Goal: Task Accomplishment & Management: Manage account settings

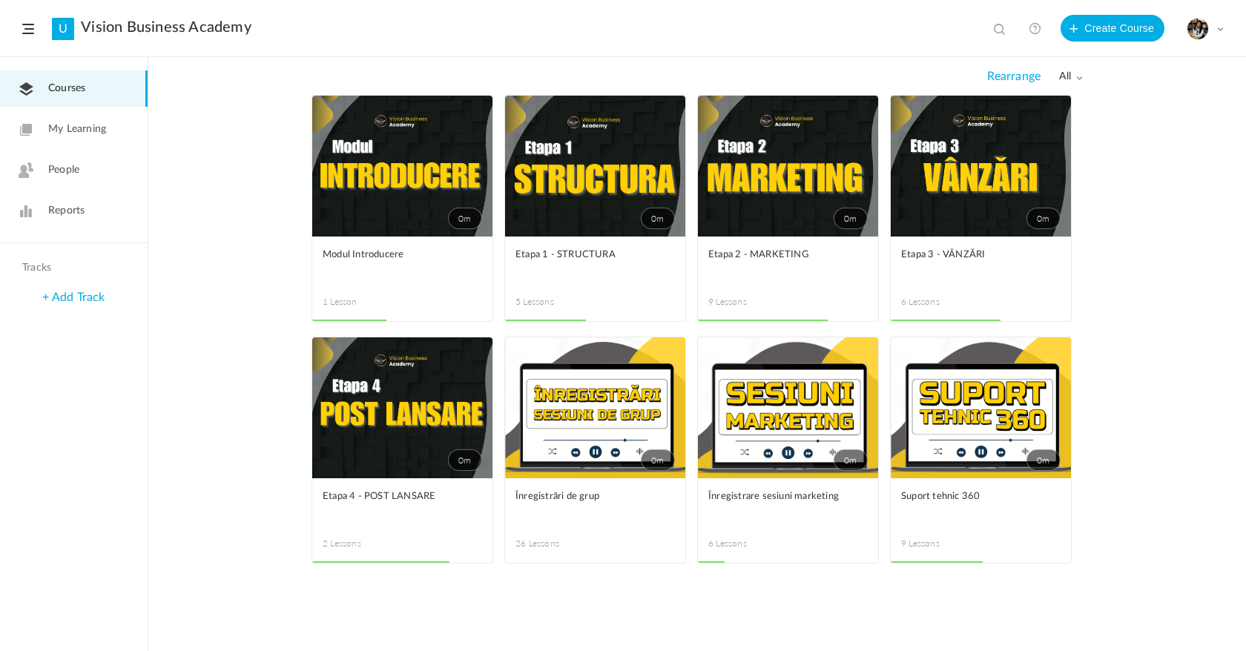
click at [787, 412] on link "0m" at bounding box center [788, 407] width 180 height 141
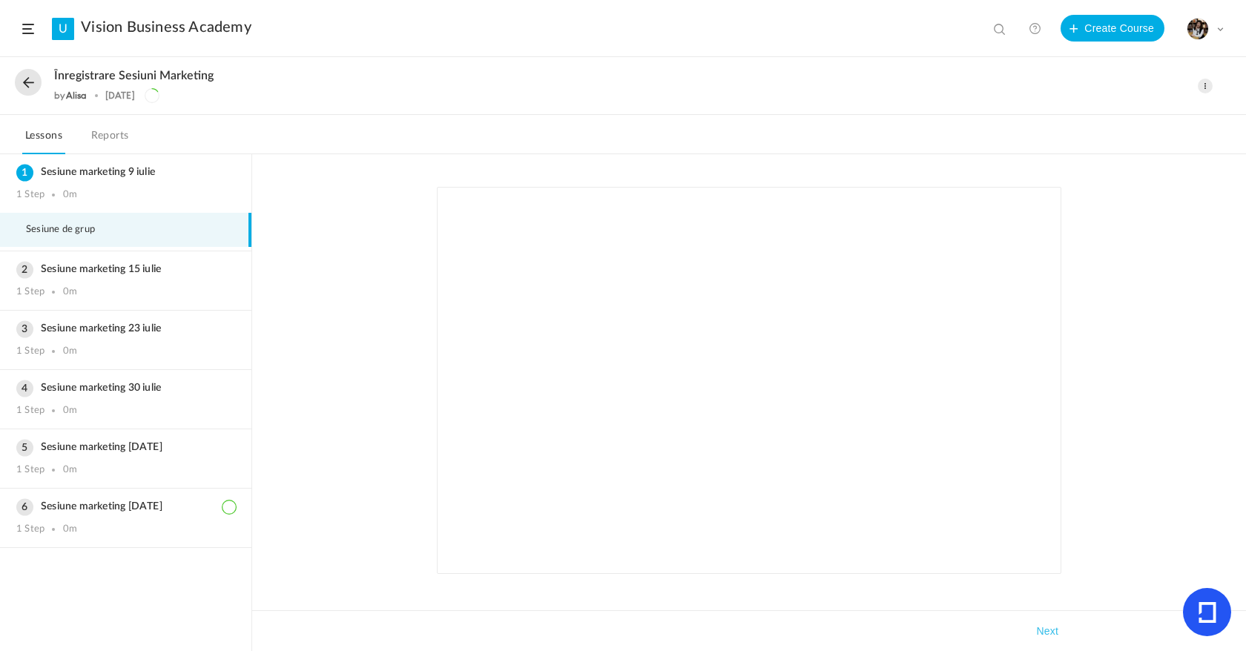
click at [36, 83] on button at bounding box center [28, 82] width 27 height 27
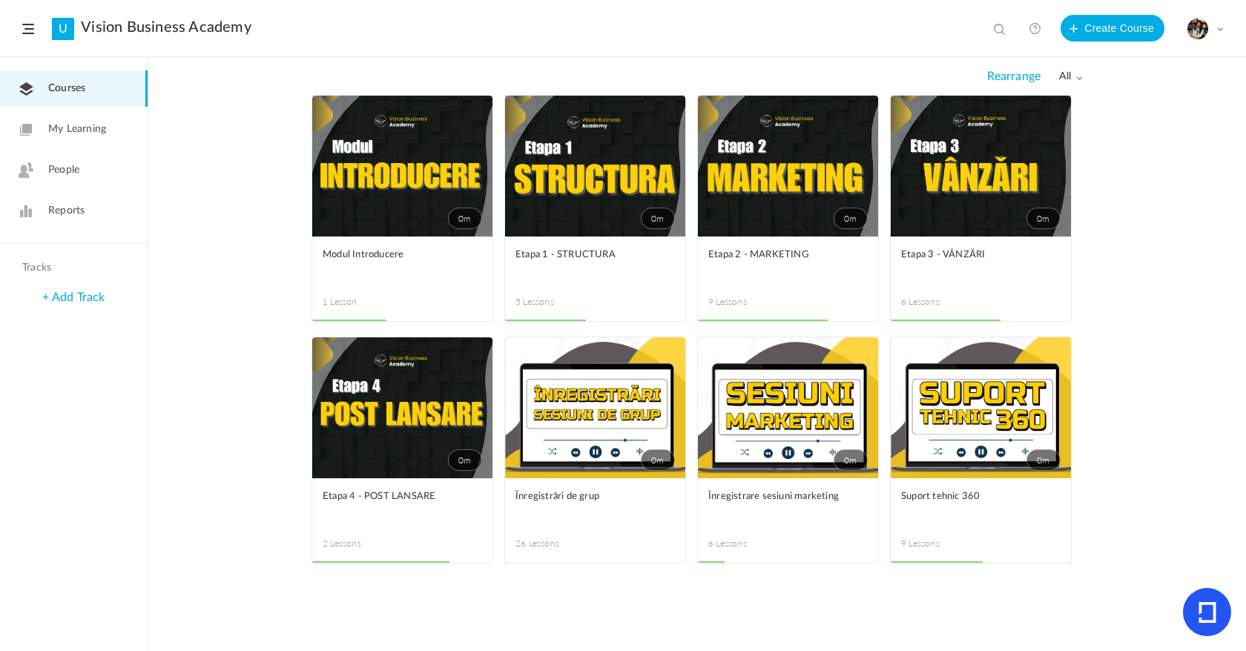
click at [0, 0] on span at bounding box center [0, 0] width 0 height 0
click at [0, 0] on link "Edit" at bounding box center [0, 0] width 0 height 0
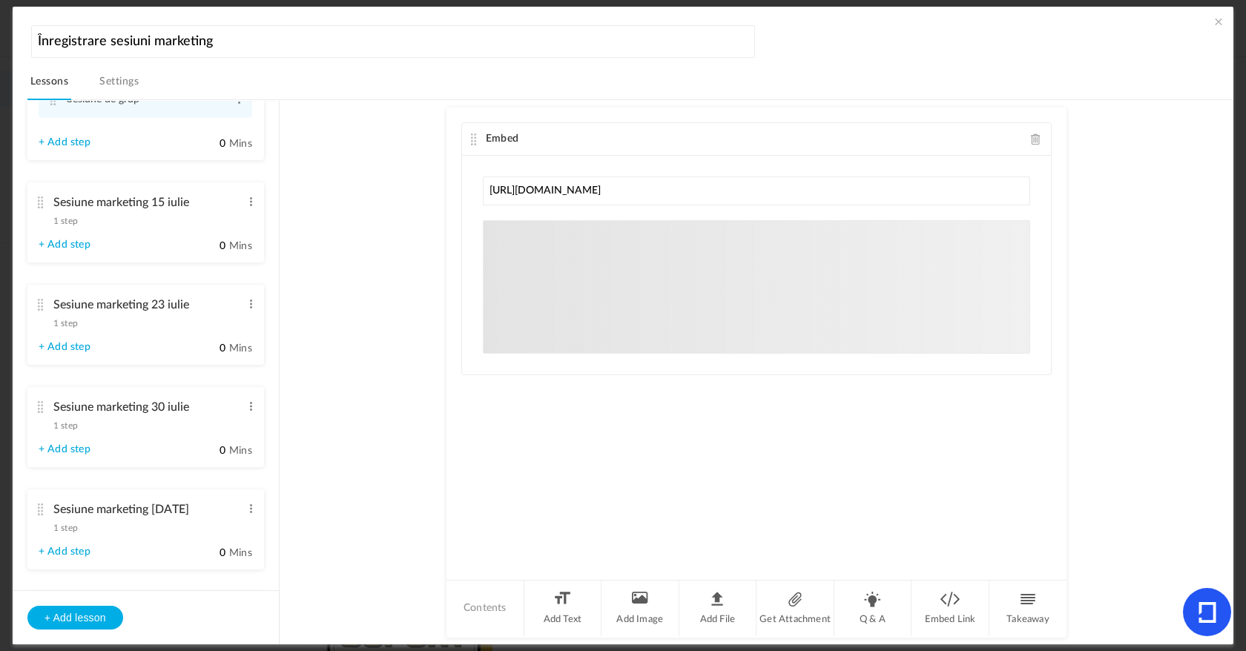
scroll to position [228, 0]
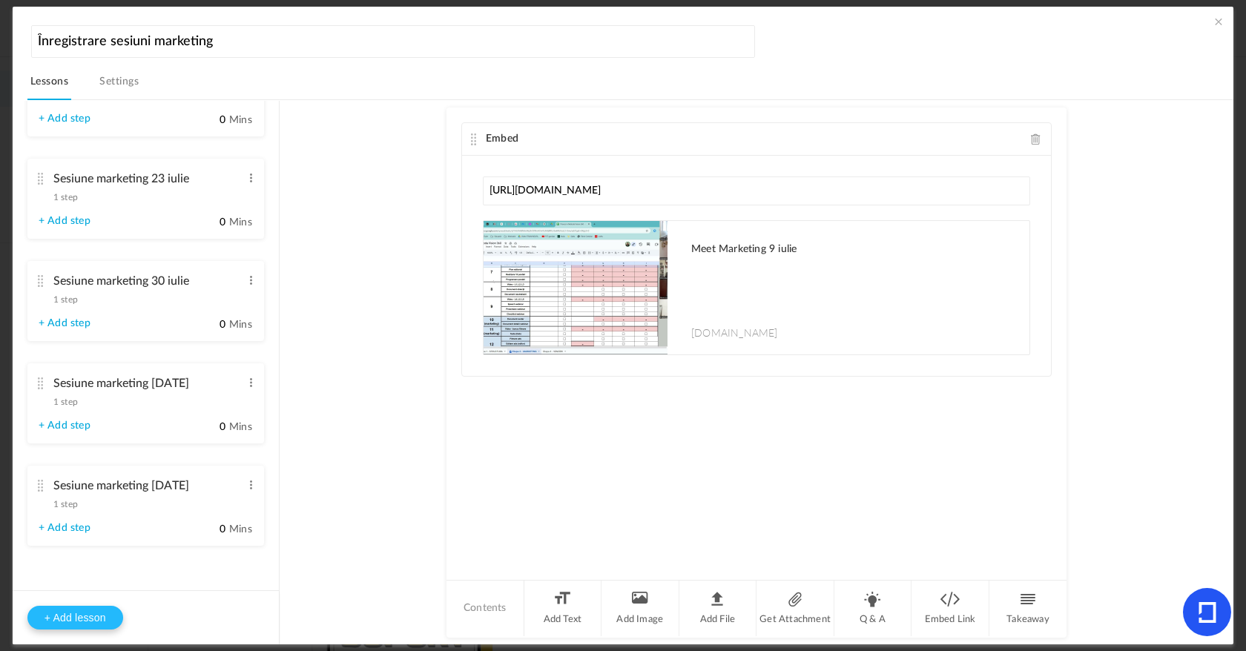
click at [109, 612] on button "+ Add lesson" at bounding box center [75, 618] width 96 height 24
type input "Lesson 7"
type input "0"
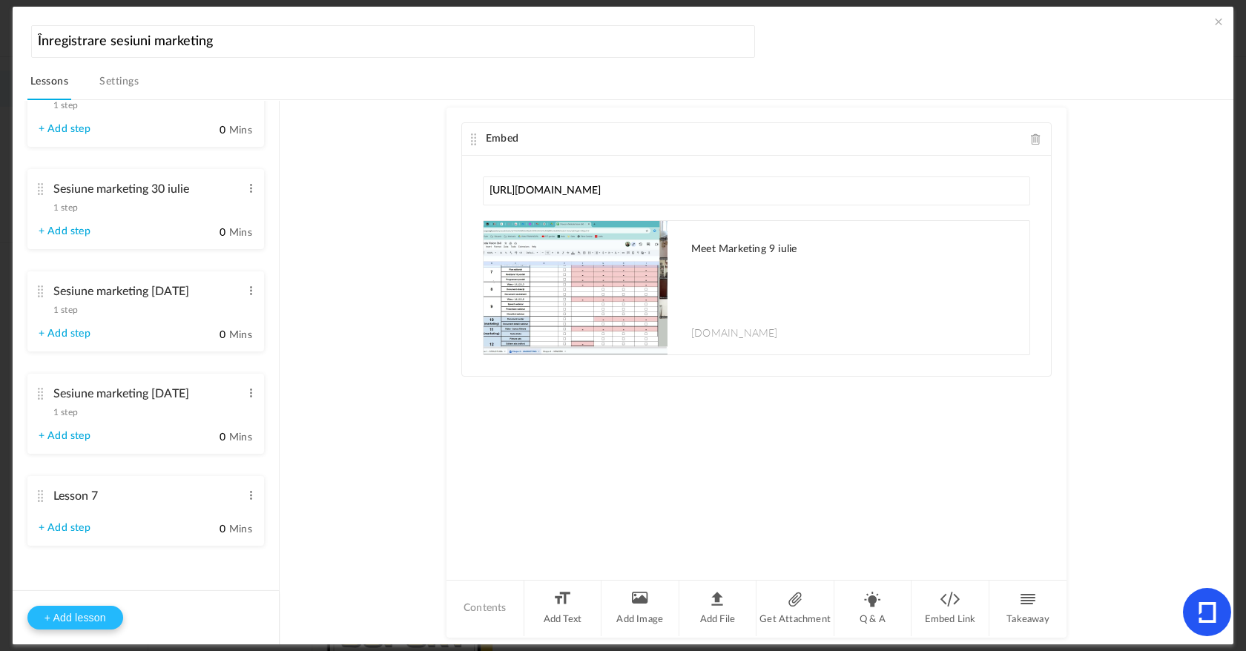
type input "Step 1"
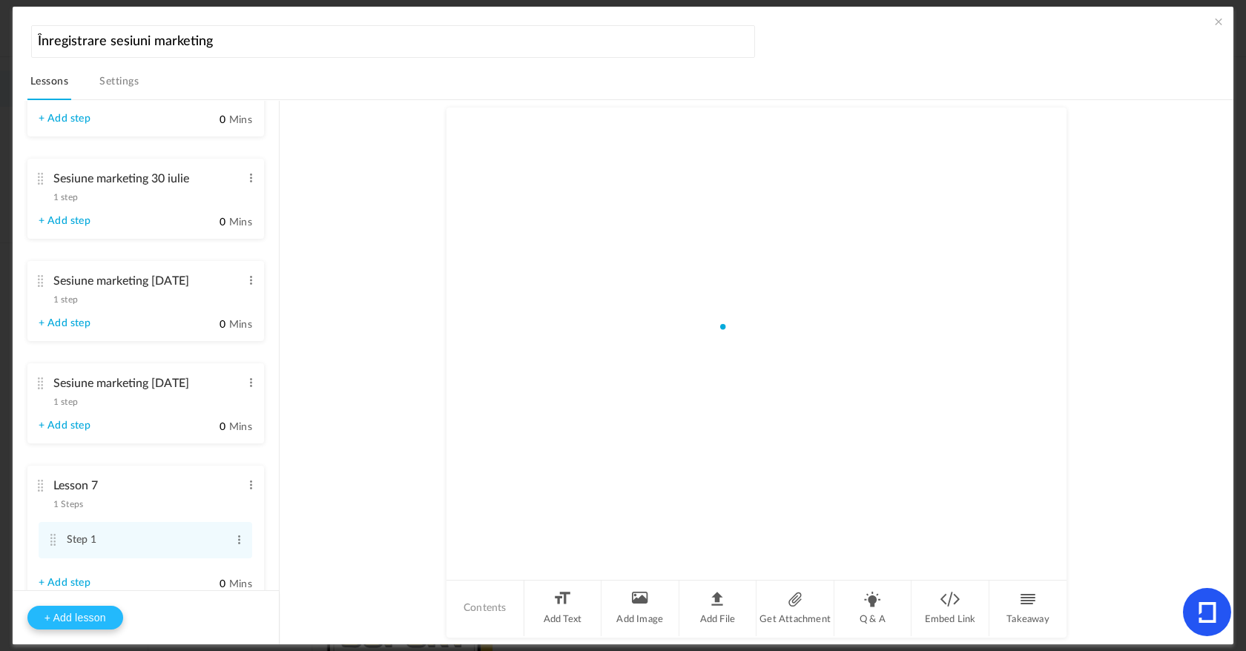
scroll to position [266, 0]
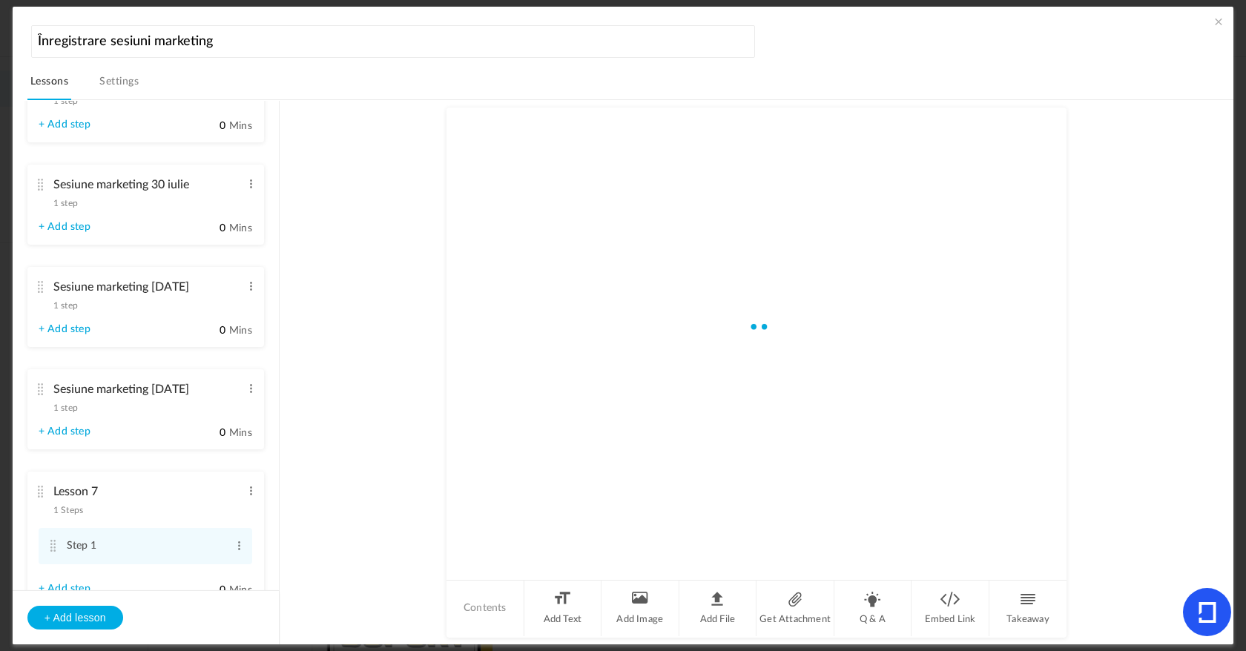
click at [247, 505] on li "Lesson 7 1 Steps Edit Delete Step 1 Edit Delete + Add step" at bounding box center [145, 539] width 237 height 135
click at [248, 498] on span at bounding box center [251, 491] width 11 height 15
click at [240, 518] on link "Edit" at bounding box center [227, 516] width 58 height 18
click at [251, 498] on span at bounding box center [251, 491] width 11 height 15
click at [234, 514] on link "Edit" at bounding box center [227, 516] width 58 height 18
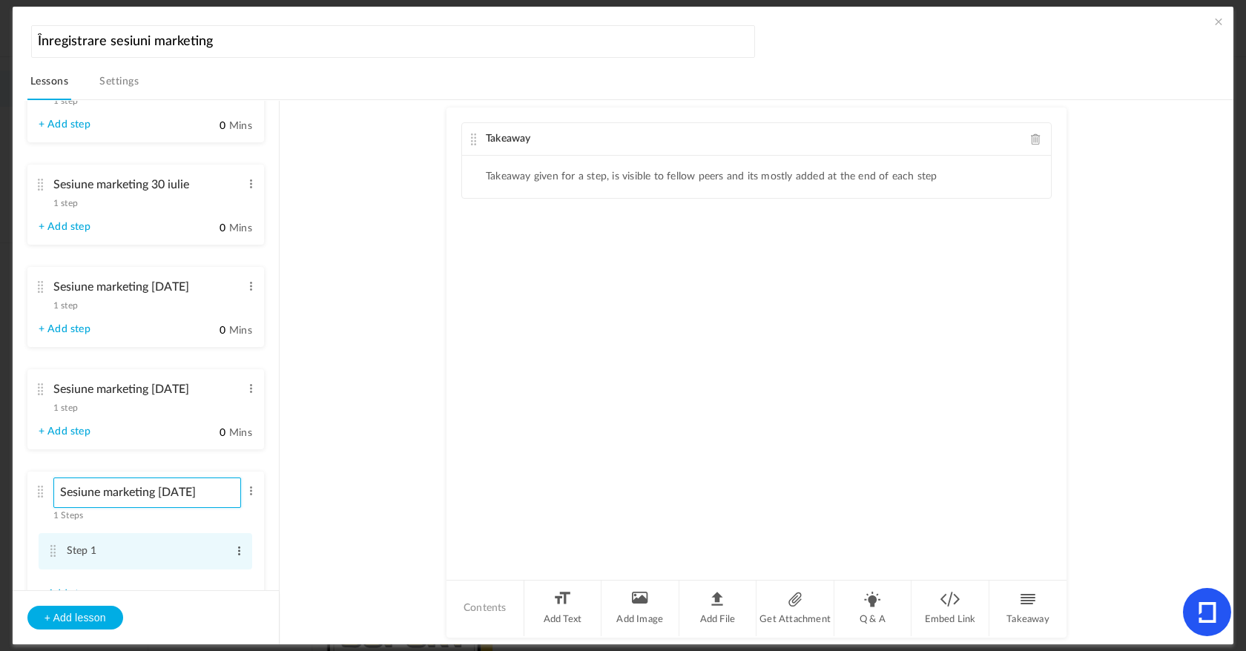
type input "Sesiune marketing [DATE]"
click at [235, 552] on span at bounding box center [239, 551] width 11 height 15
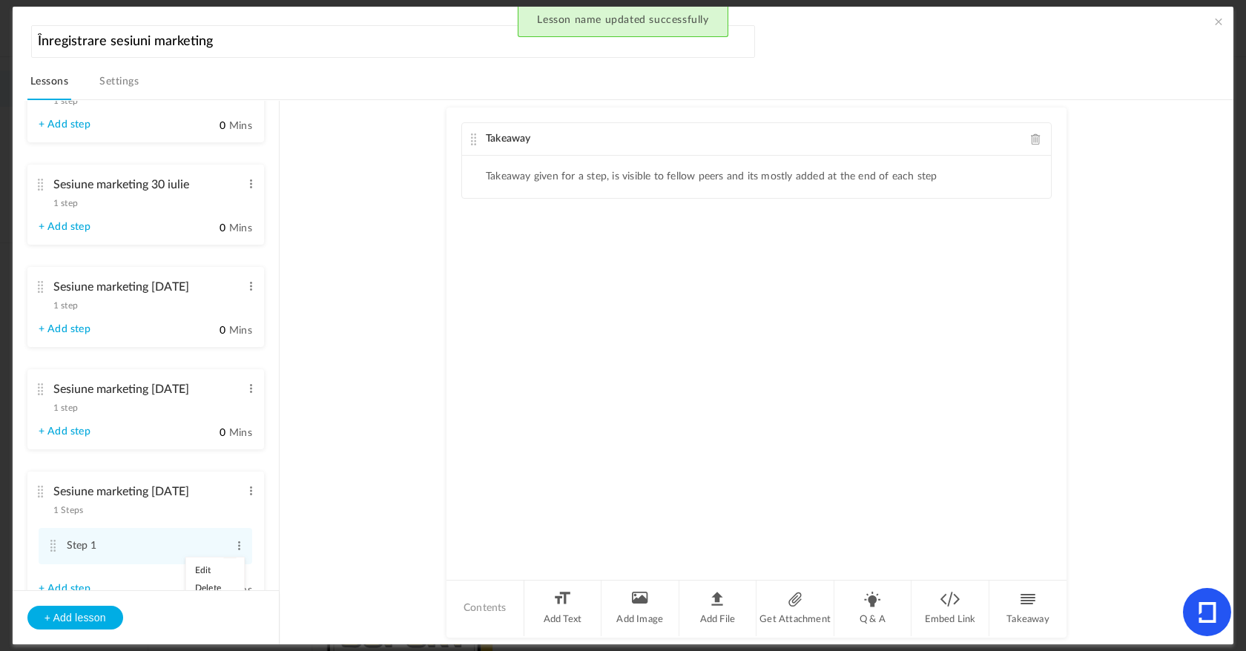
click at [70, 415] on div "Sesiune marketing 12 august 1 step Edit Delete" at bounding box center [140, 394] width 203 height 39
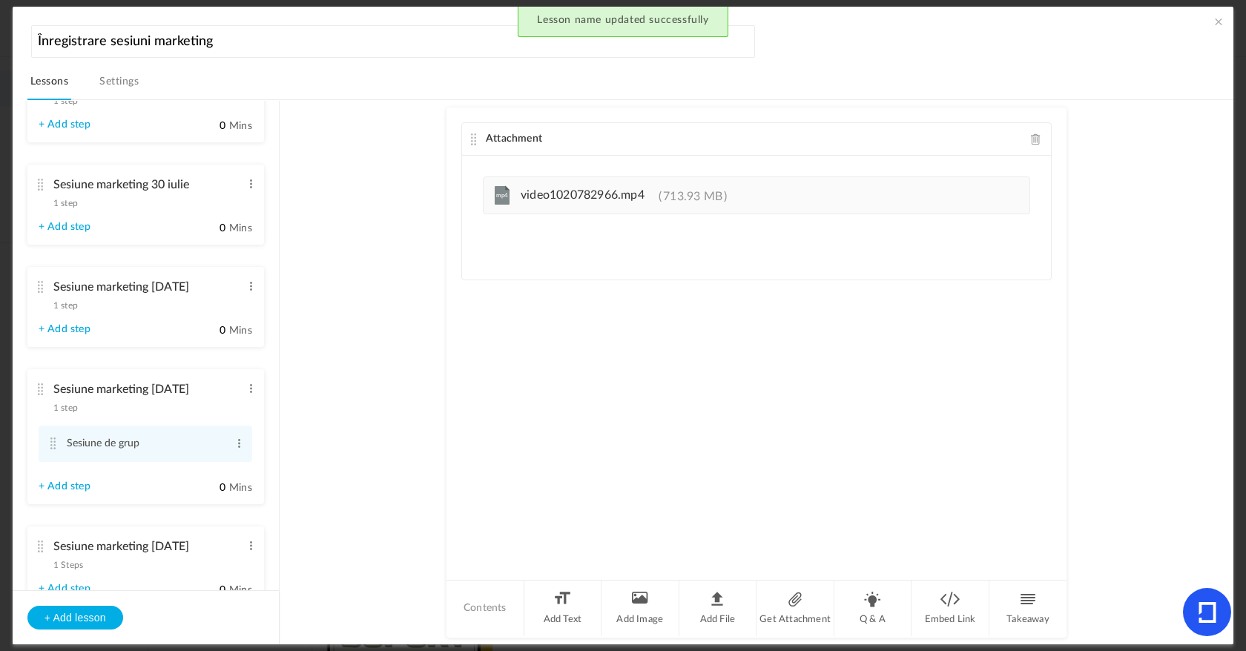
click at [148, 572] on div "Sesiune marketing 27 august 1 Steps Edit Delete" at bounding box center [140, 552] width 203 height 39
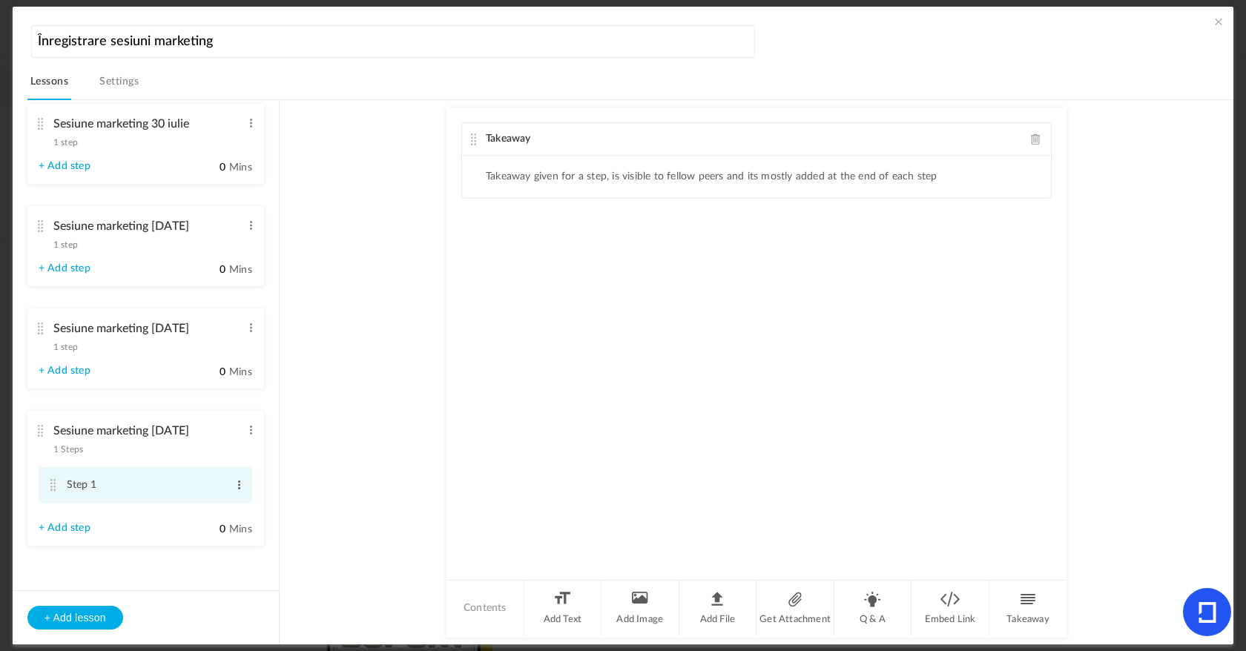
click at [238, 490] on span at bounding box center [239, 485] width 11 height 15
click at [228, 507] on link "Edit" at bounding box center [215, 510] width 58 height 18
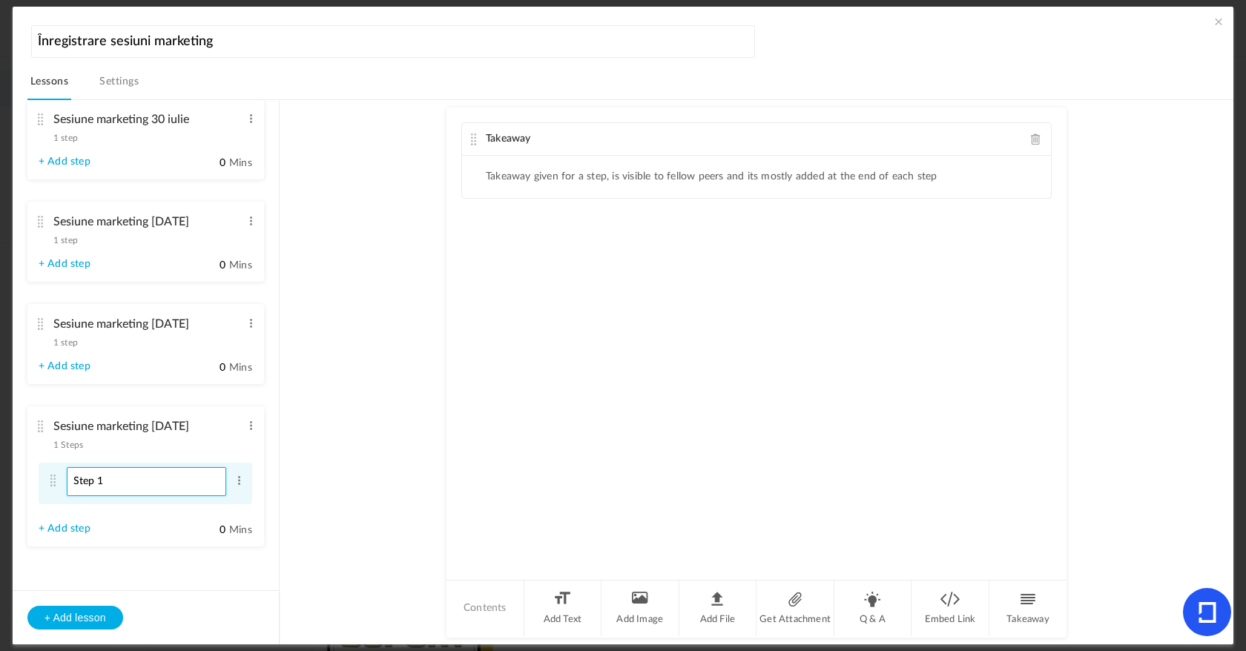
click at [164, 487] on input "Step 1" at bounding box center [146, 481] width 159 height 29
type input "Sesiune de grup"
click at [188, 570] on ul "Sesiune marketing 9 iulie 1 step Edit Delete Sesiune de grup Edit Delete + Add …" at bounding box center [146, 346] width 266 height 490
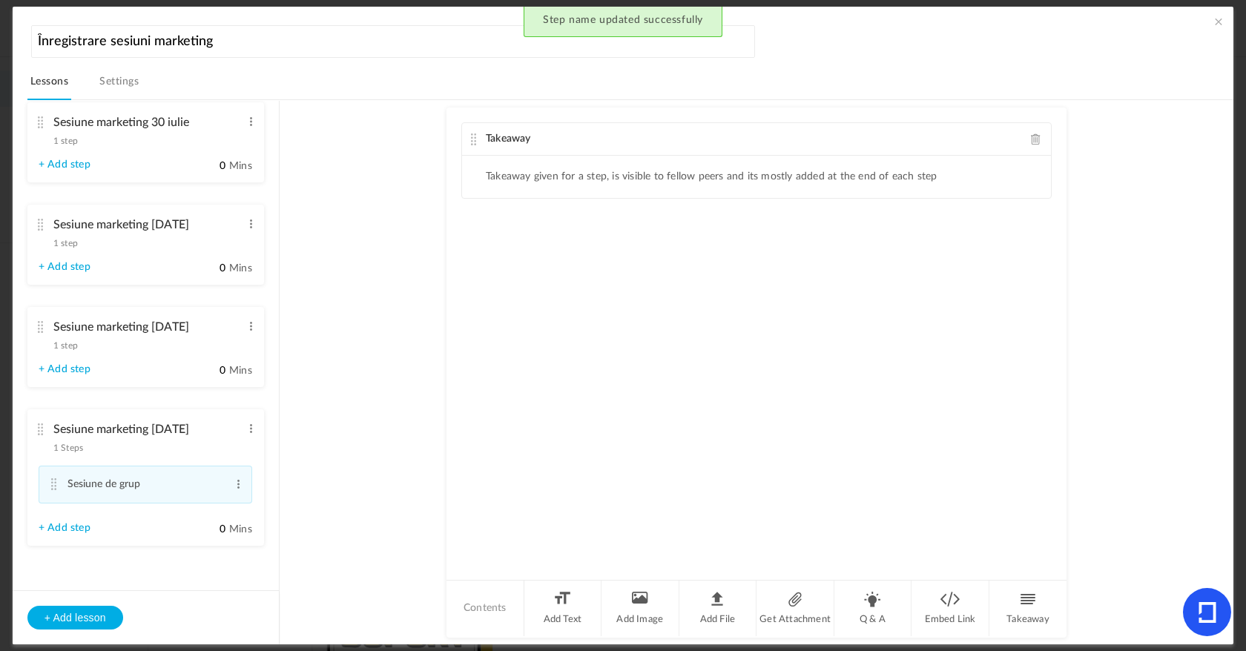
click at [1031, 134] on span at bounding box center [1036, 139] width 10 height 11
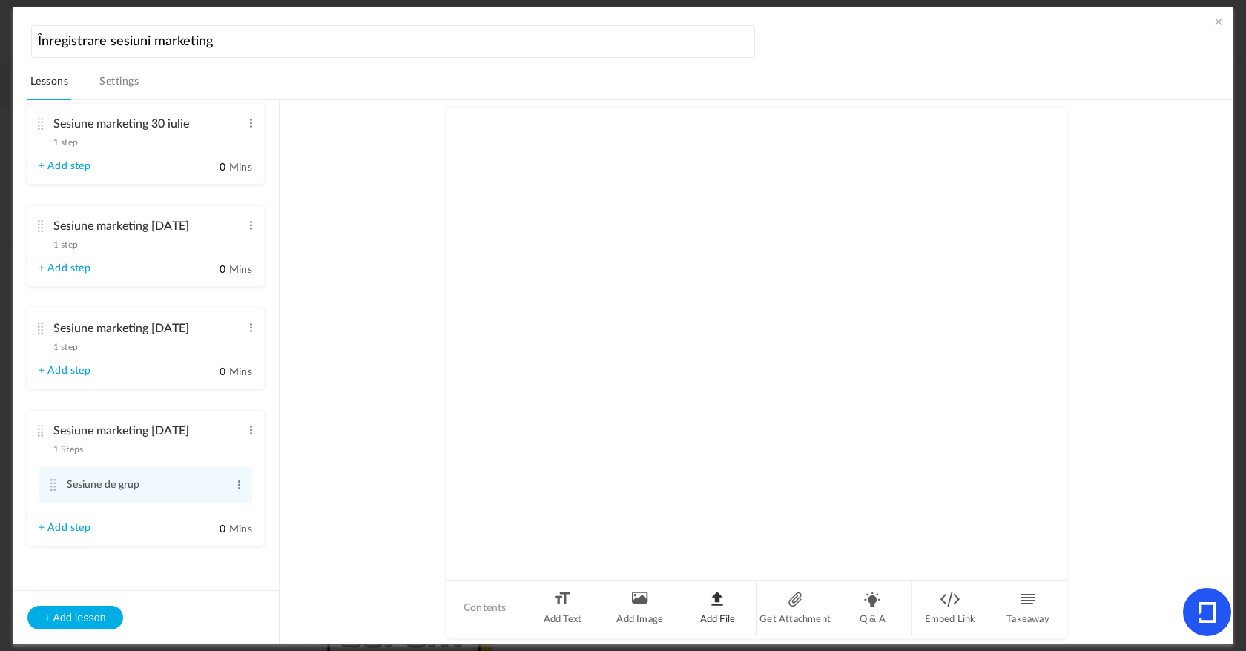
click at [721, 602] on li "Add File" at bounding box center [718, 609] width 78 height 56
click at [447, 270] on div "Attachment Upload your file here mp4 video1820528732.mp4 685.58 MB" at bounding box center [757, 343] width 620 height 471
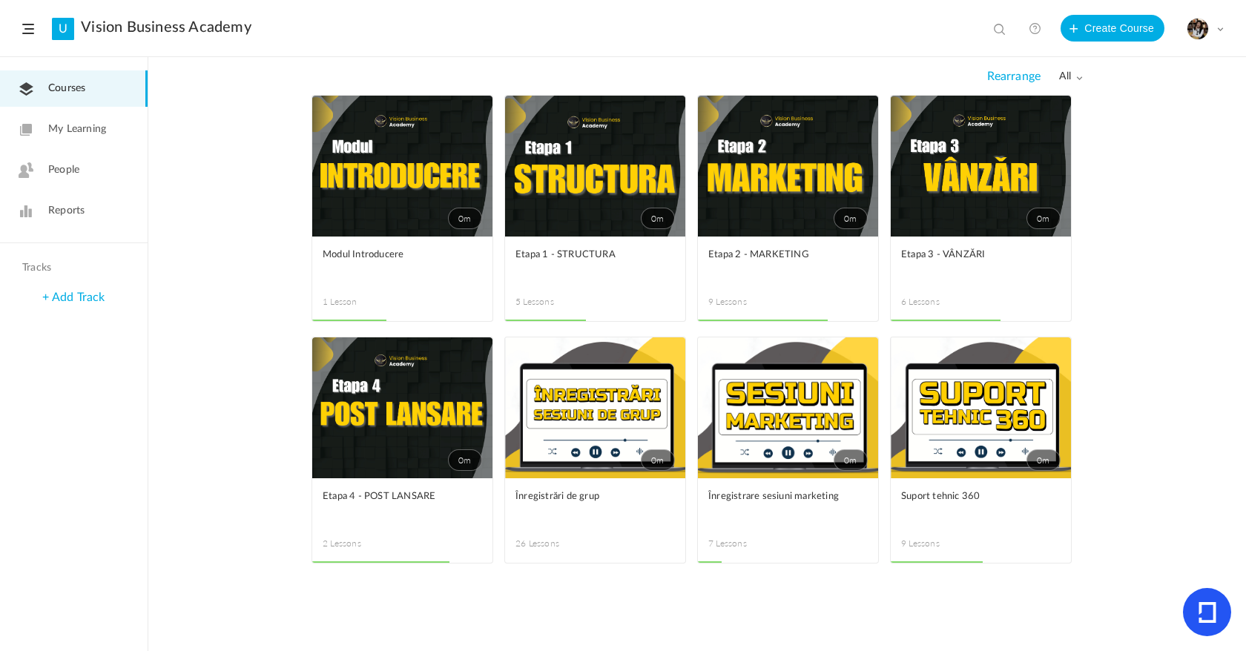
click at [767, 436] on link "0m" at bounding box center [788, 407] width 180 height 141
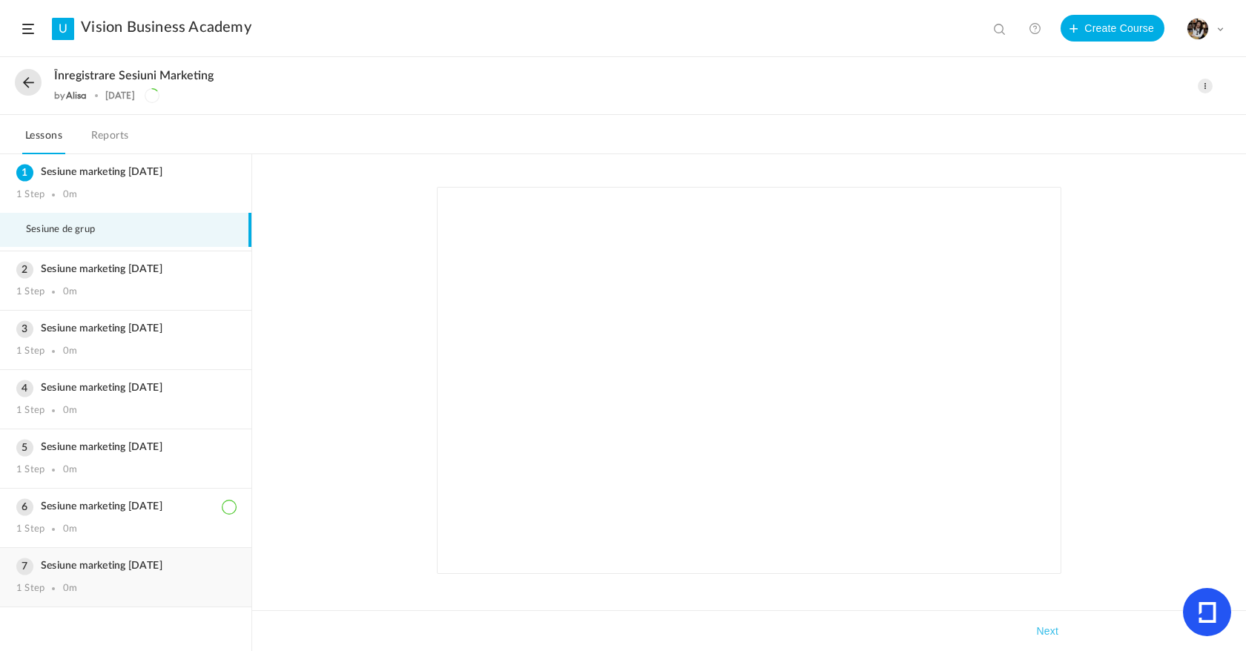
click at [136, 564] on h3 "Sesiune marketing [DATE]" at bounding box center [125, 566] width 219 height 13
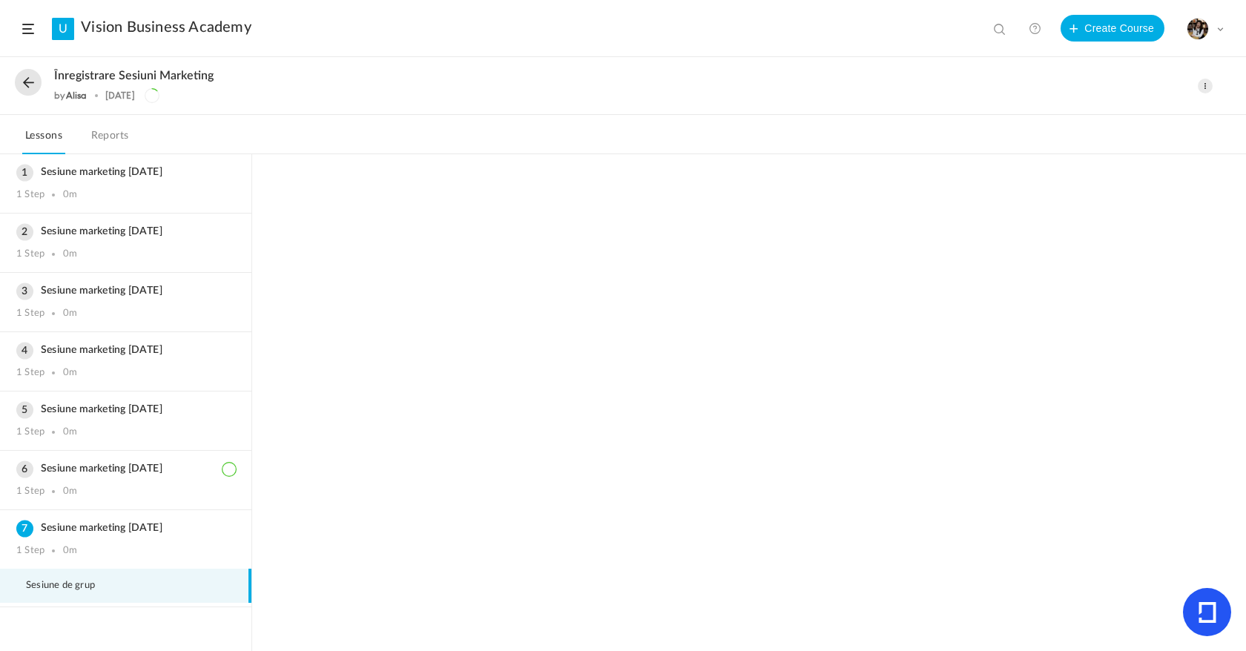
click at [96, 589] on span "Sesiune de grup" at bounding box center [70, 586] width 88 height 12
click at [79, 488] on div "1 Step 0m" at bounding box center [125, 492] width 219 height 12
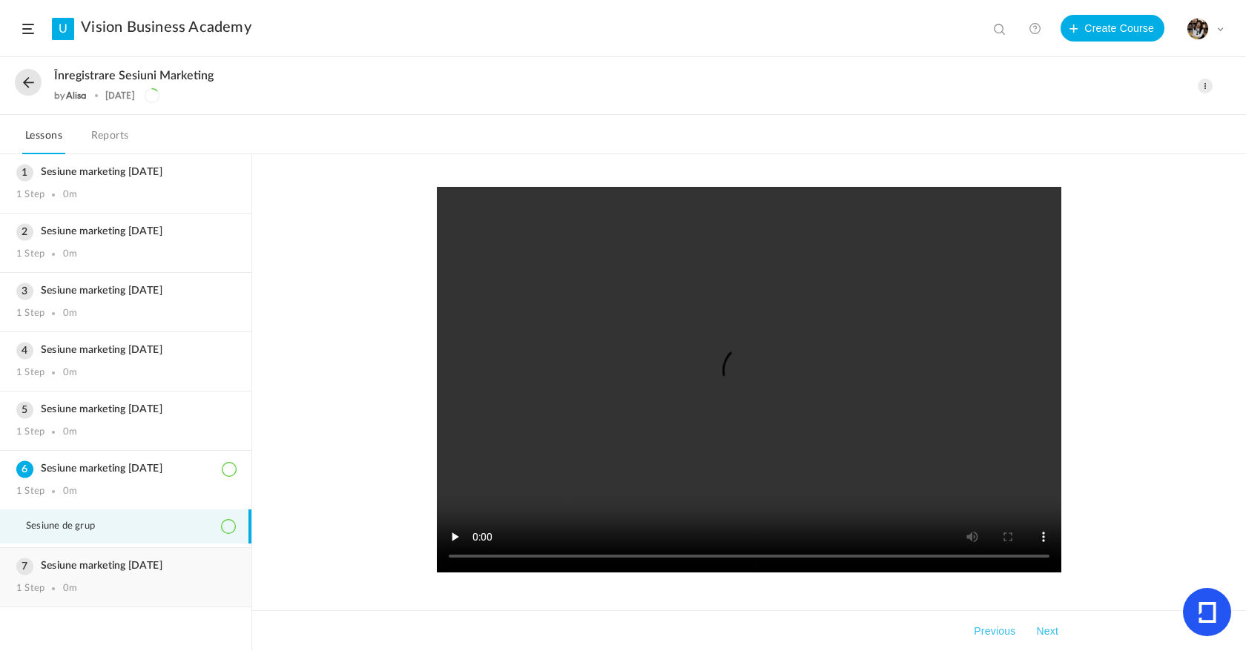
click at [96, 584] on div "1 Step 0m" at bounding box center [125, 589] width 219 height 12
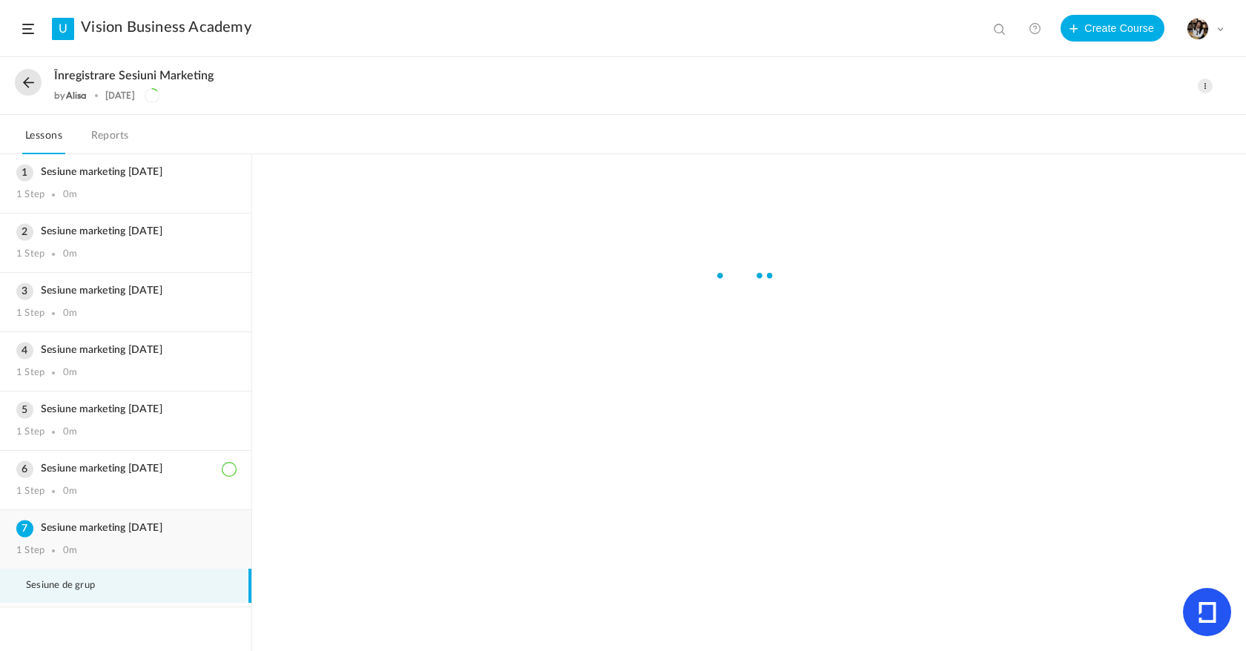
click at [96, 584] on span "Sesiune de grup" at bounding box center [70, 586] width 88 height 12
